Goal: Task Accomplishment & Management: Complete application form

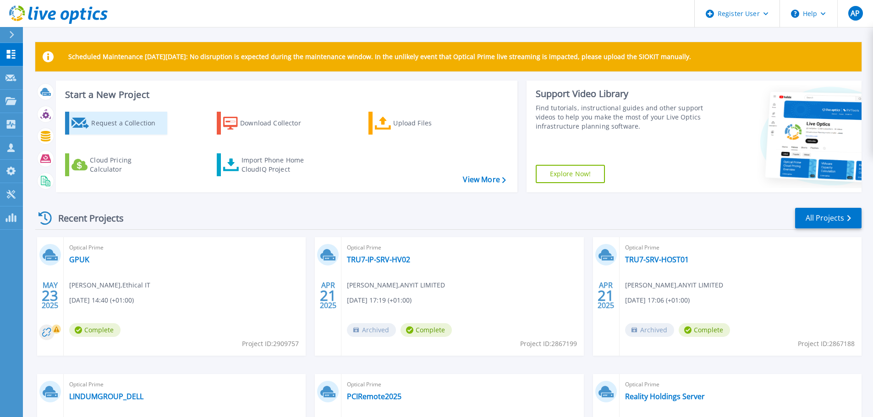
click at [132, 117] on div "Request a Collection" at bounding box center [127, 123] width 73 height 18
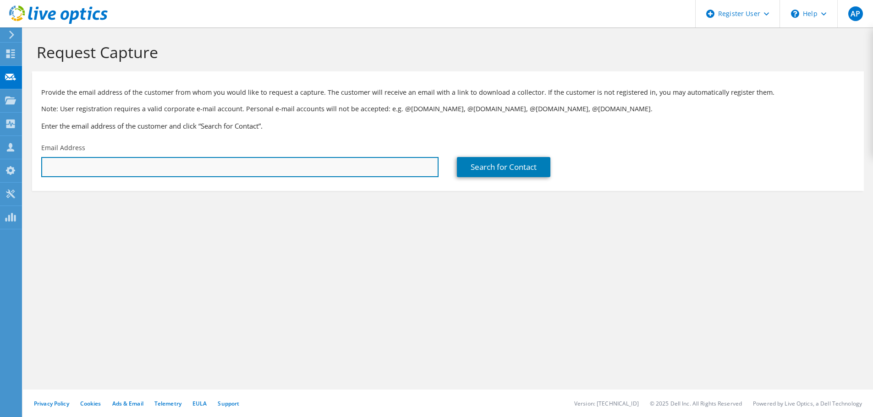
click at [388, 161] on input "text" at bounding box center [239, 167] width 397 height 20
paste input "support@giraffesolutions.co.uk"
type input "support@giraffesolutions.co.uk"
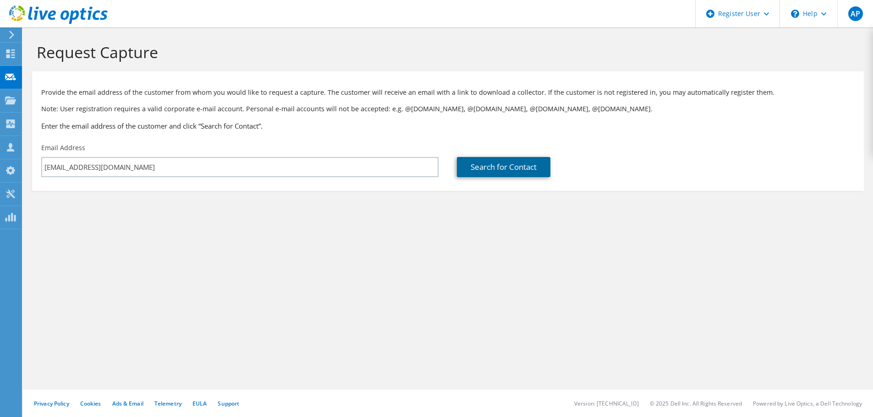
click at [502, 166] on link "Search for Contact" at bounding box center [503, 167] width 93 height 20
type input "GIRAFFE CONNECTED SOLUTIONS LIMITED"
type input "Neil"
type input "Sotheby"
type input "United Kingdom"
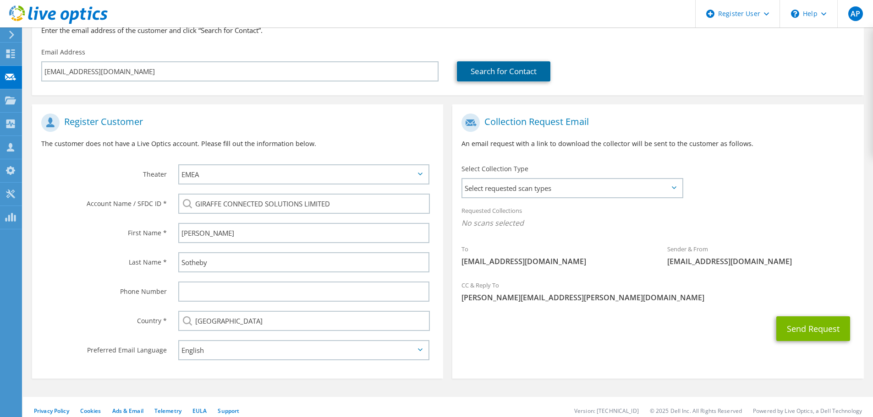
scroll to position [103, 0]
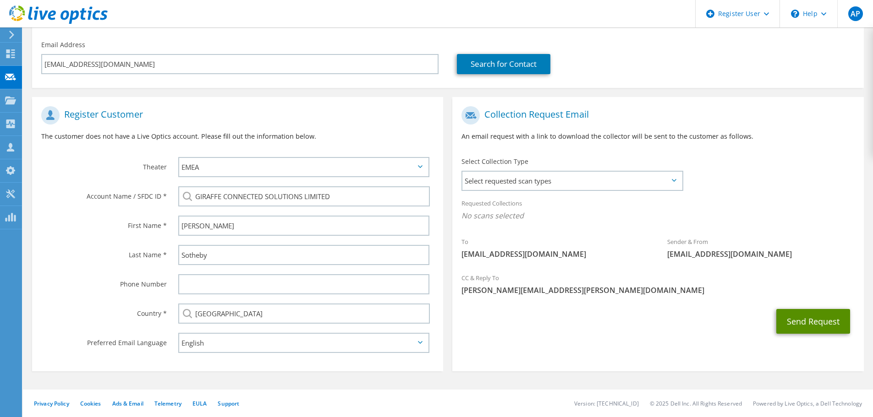
click at [810, 322] on button "Send Request" at bounding box center [813, 321] width 74 height 25
